Goal: Information Seeking & Learning: Learn about a topic

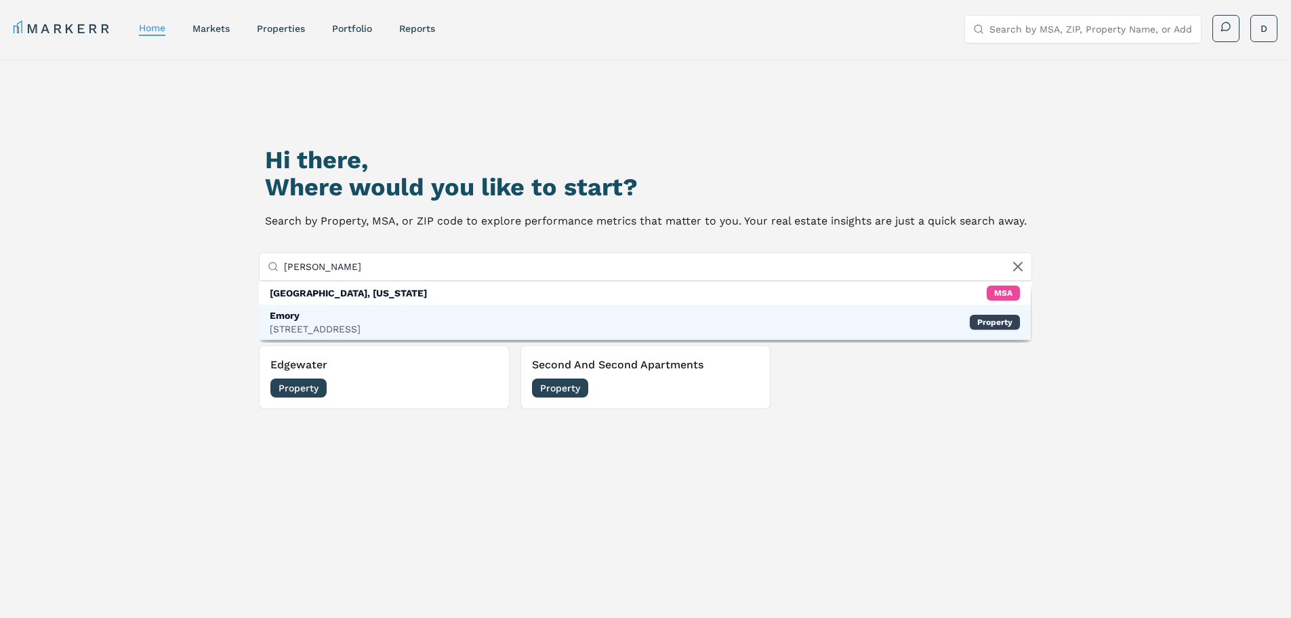
type input "[PERSON_NAME]"
click at [375, 319] on div "Emory [STREET_ADDRESS] Property" at bounding box center [645, 321] width 773 height 35
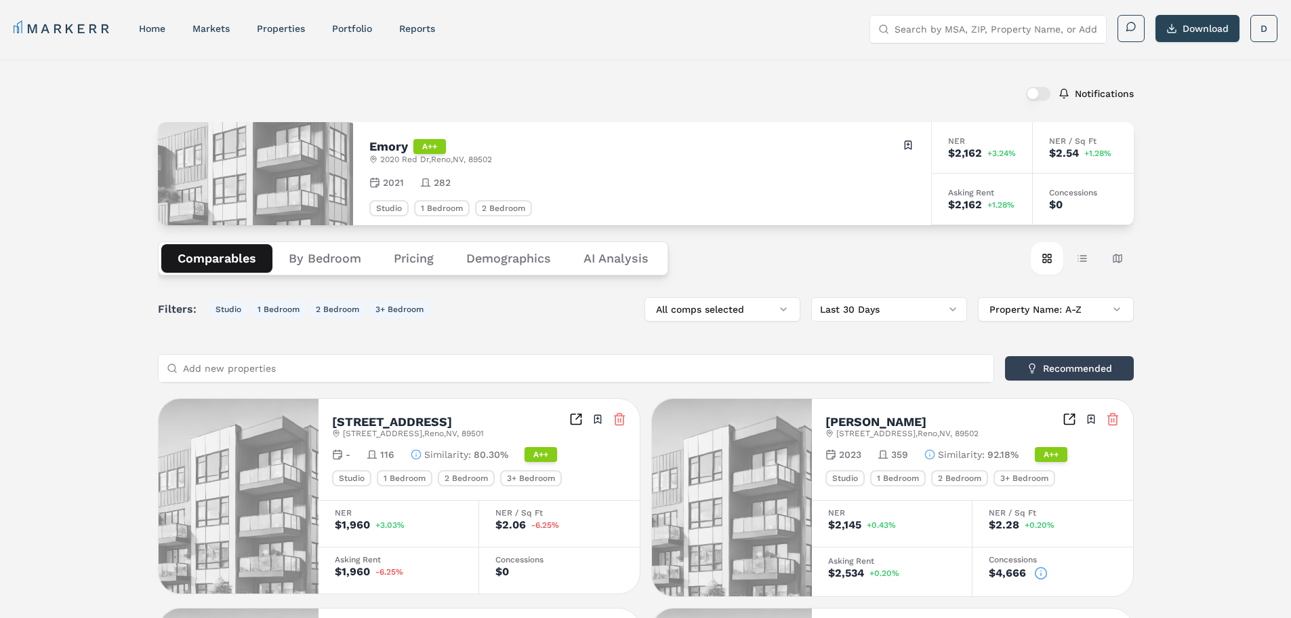
click at [505, 254] on button "Demographics" at bounding box center [508, 258] width 117 height 28
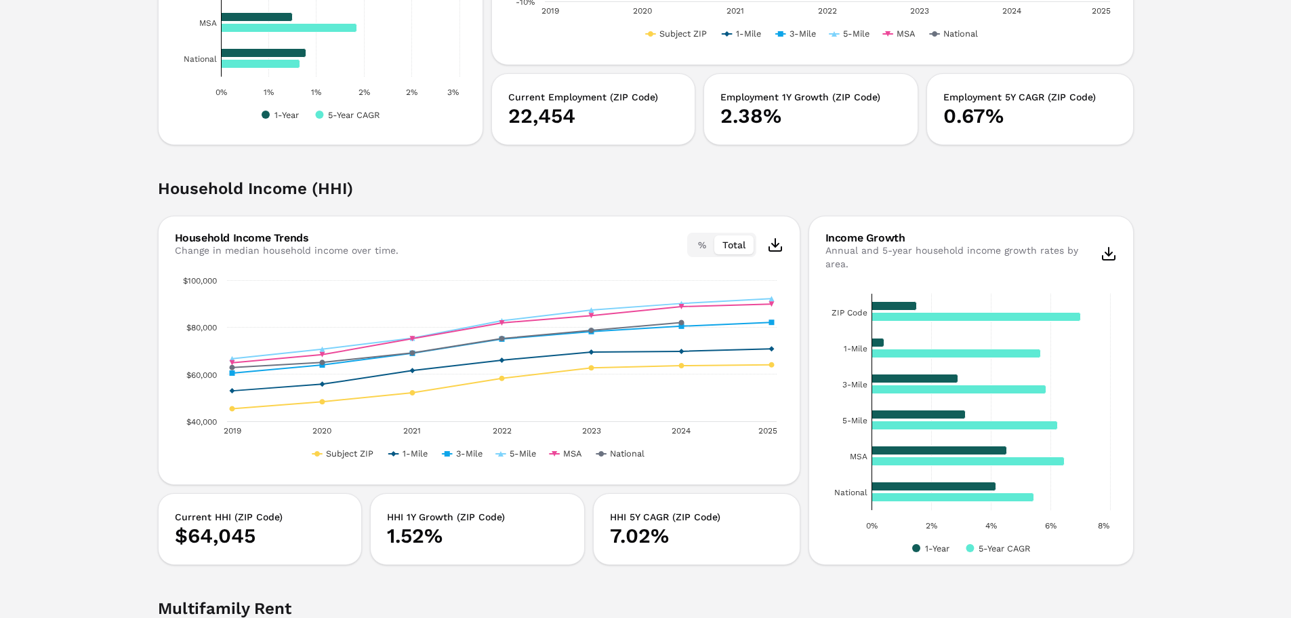
scroll to position [1898, 0]
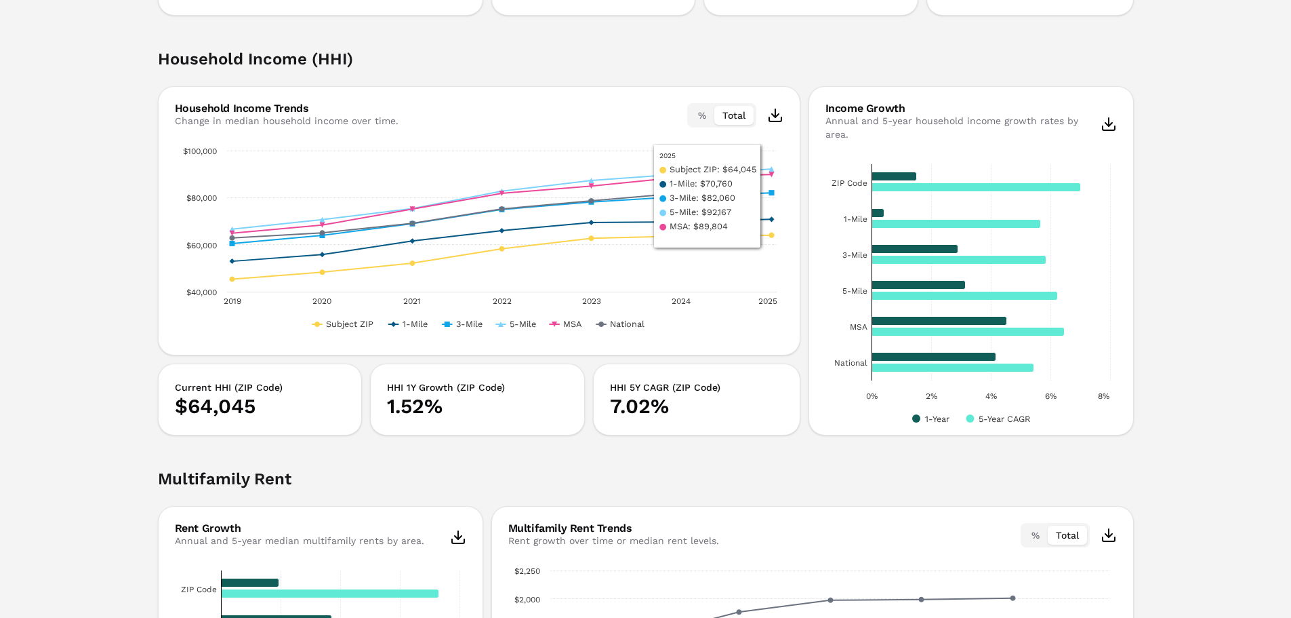
click at [712, 116] on button "%" at bounding box center [702, 115] width 24 height 19
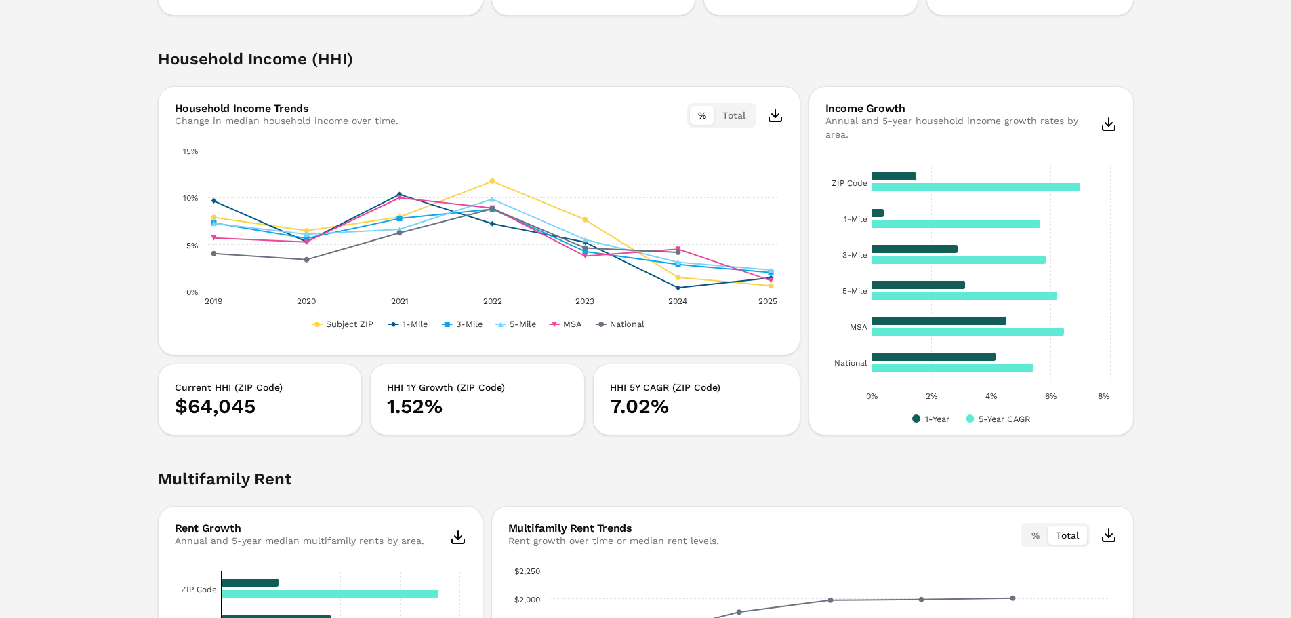
click at [734, 115] on button "Total" at bounding box center [734, 115] width 39 height 19
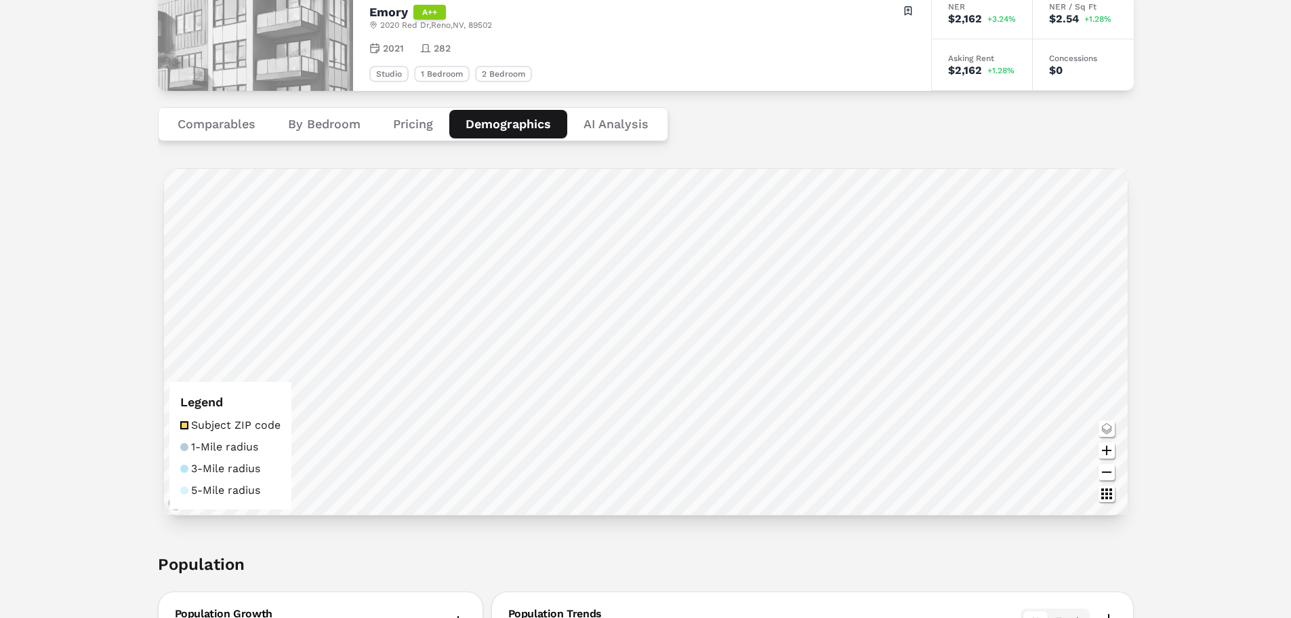
scroll to position [0, 0]
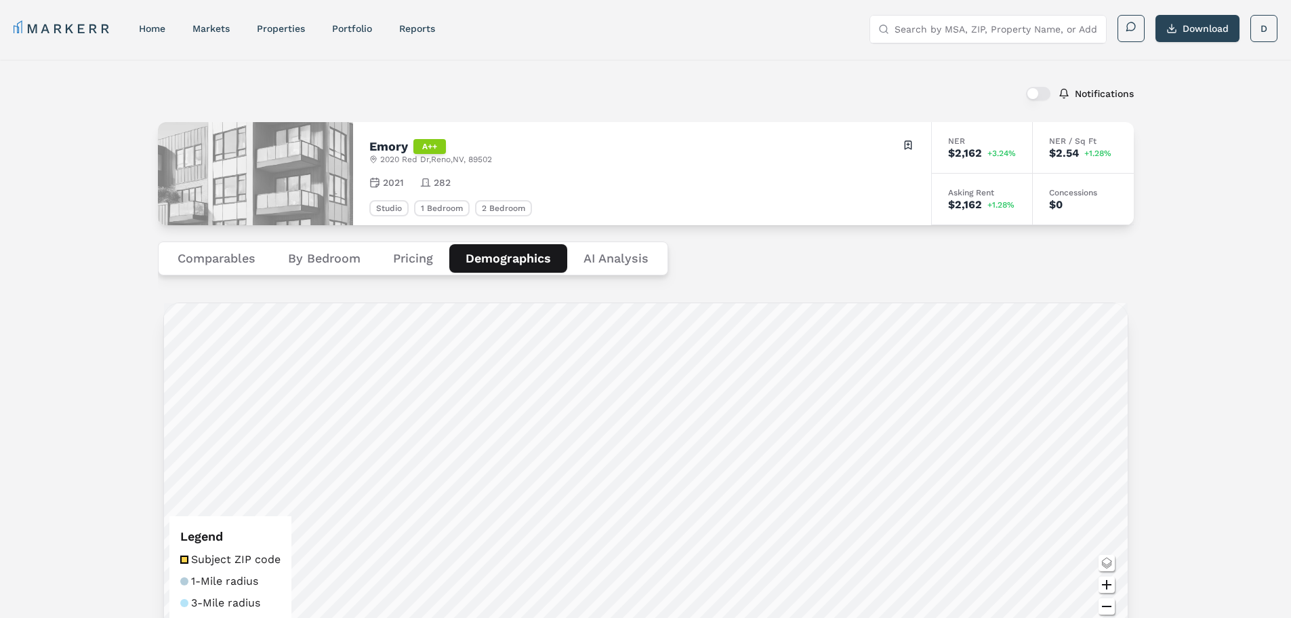
click at [407, 262] on button "Pricing" at bounding box center [413, 258] width 73 height 28
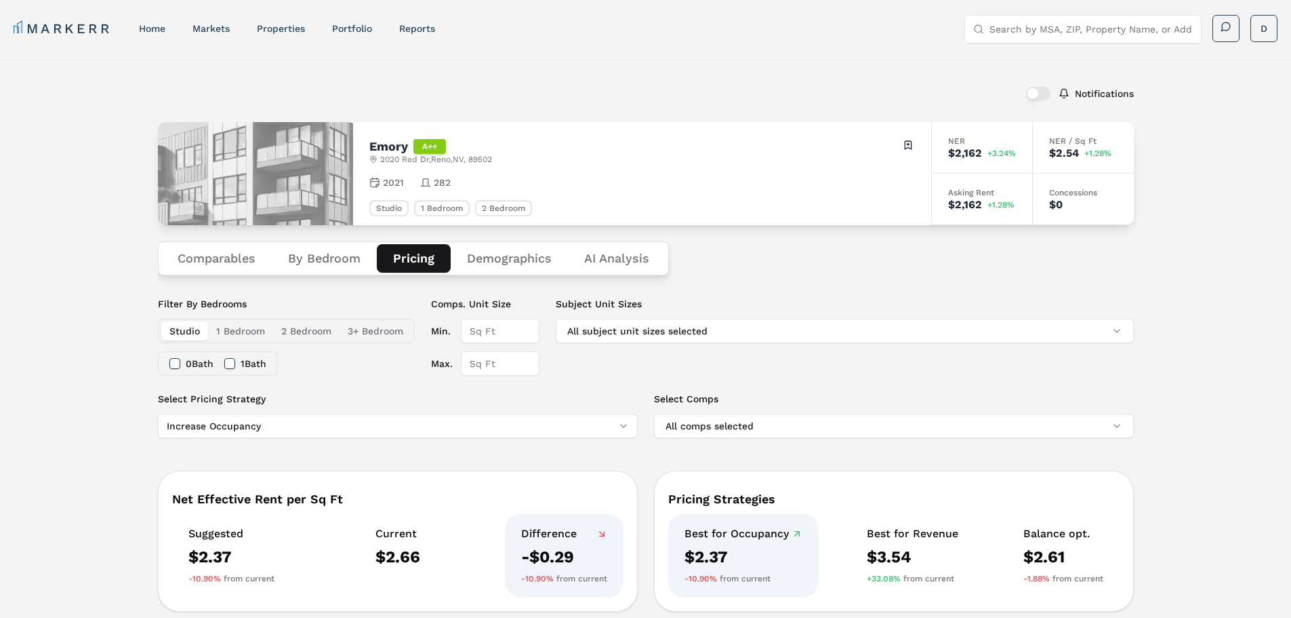
click at [310, 258] on button "By Bedroom" at bounding box center [324, 258] width 105 height 28
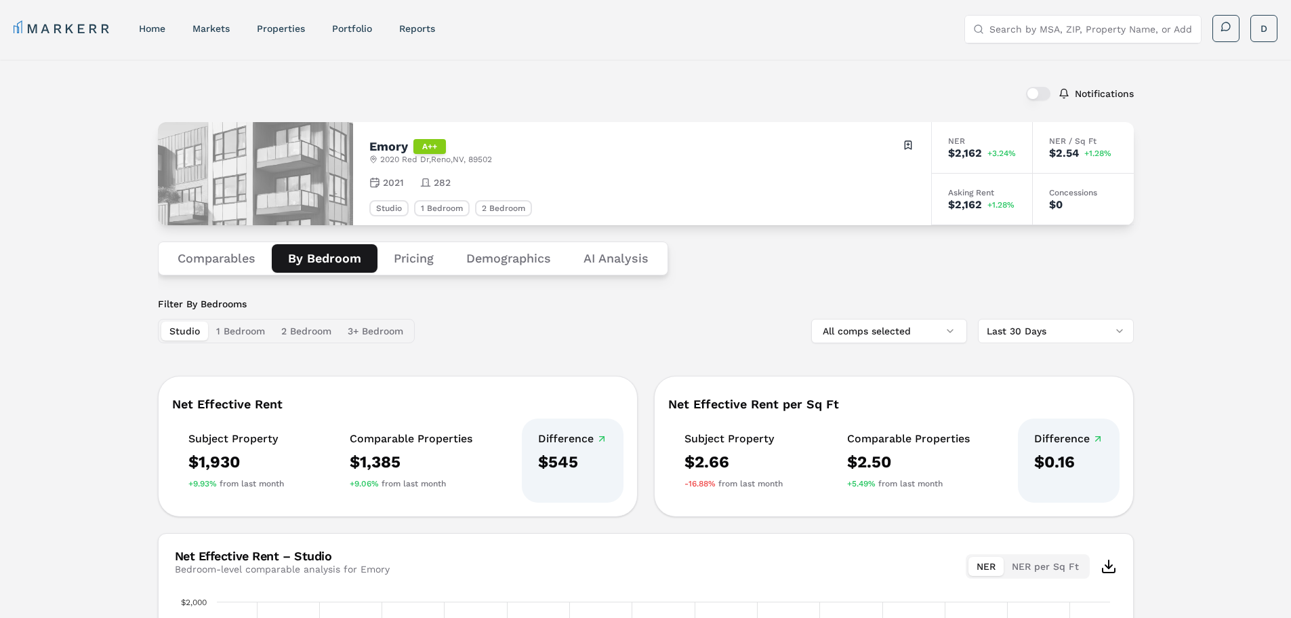
click at [201, 256] on button "Comparables" at bounding box center [216, 258] width 110 height 28
